Goal: Task Accomplishment & Management: Manage account settings

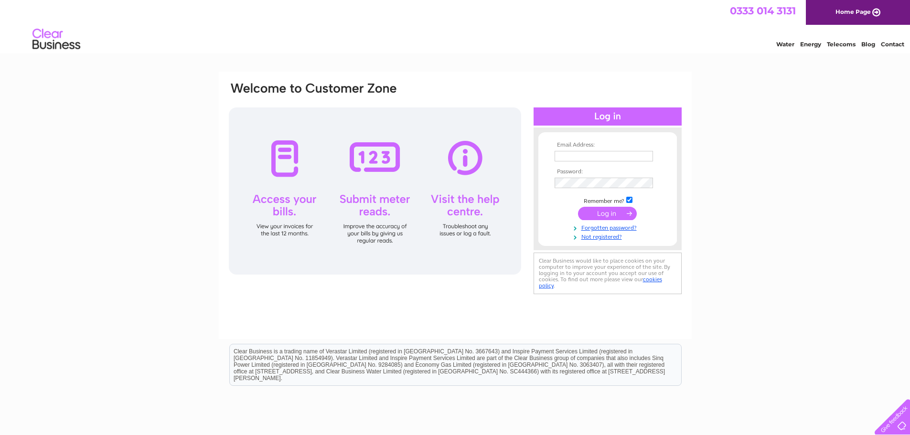
type input "info@controlitsolutions.co.uk"
click at [588, 212] on input "submit" at bounding box center [607, 213] width 59 height 13
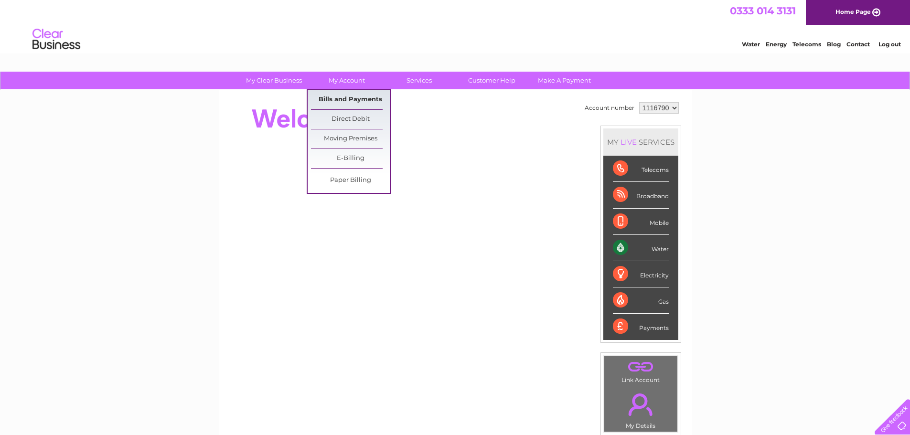
click at [348, 96] on link "Bills and Payments" at bounding box center [350, 99] width 79 height 19
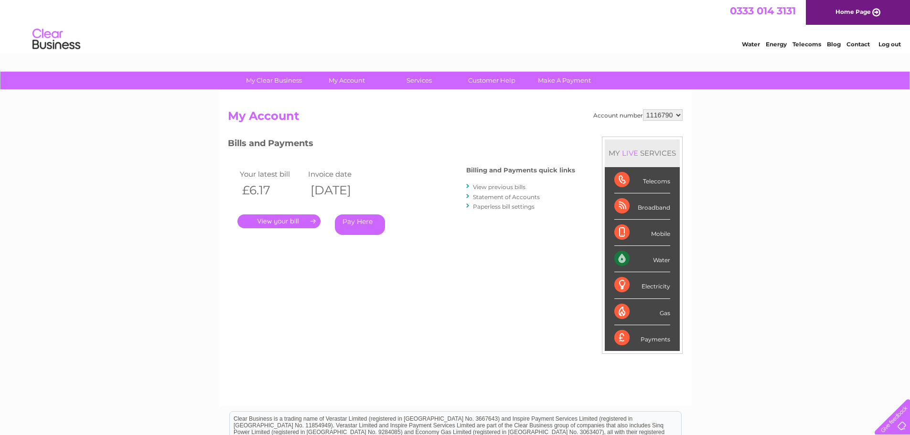
click at [288, 217] on link "." at bounding box center [278, 221] width 83 height 14
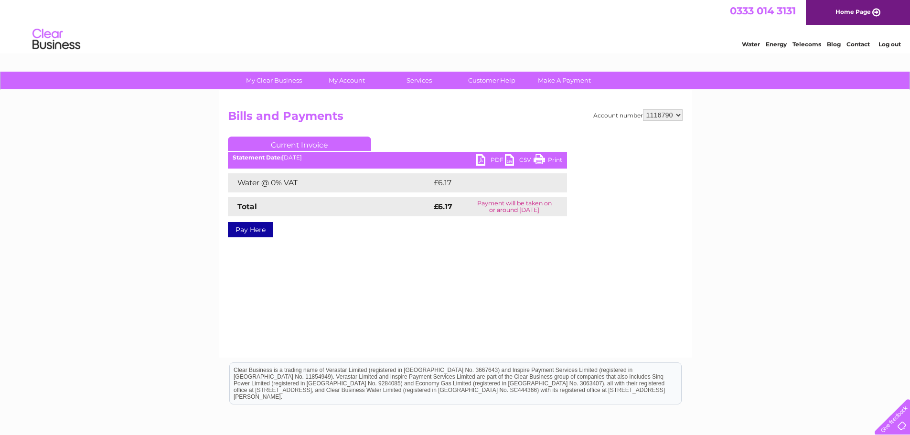
click at [480, 160] on link "PDF" at bounding box center [490, 161] width 29 height 14
